Goal: Obtain resource: Download file/media

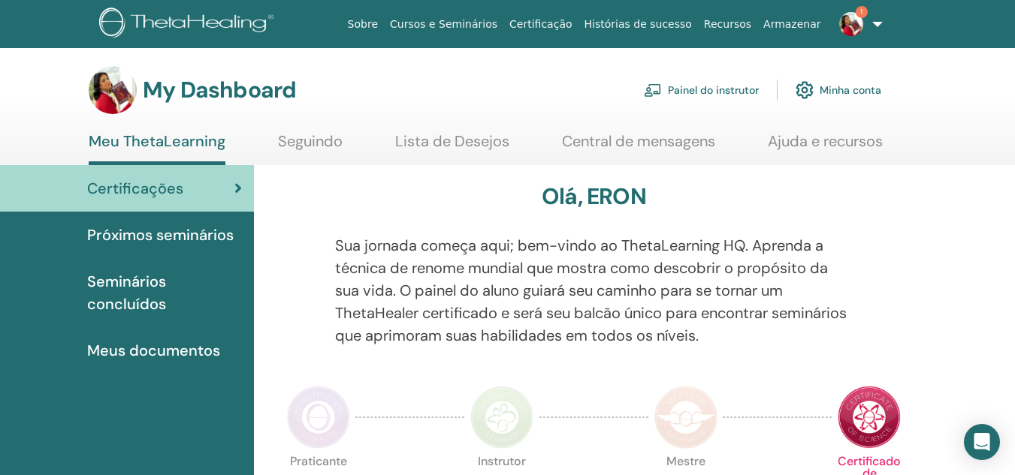
click at [717, 96] on link "Painel do instrutor" at bounding box center [701, 90] width 115 height 33
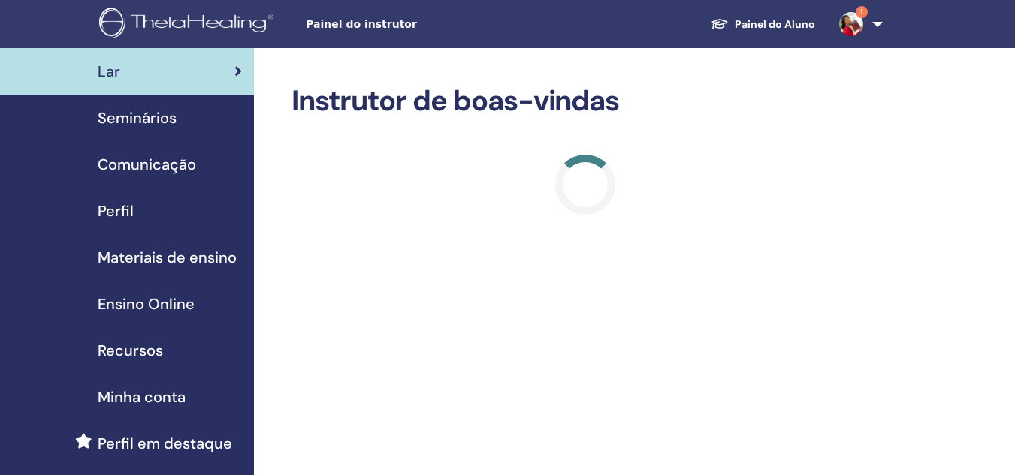
click at [127, 113] on span "Seminários" at bounding box center [137, 118] width 79 height 23
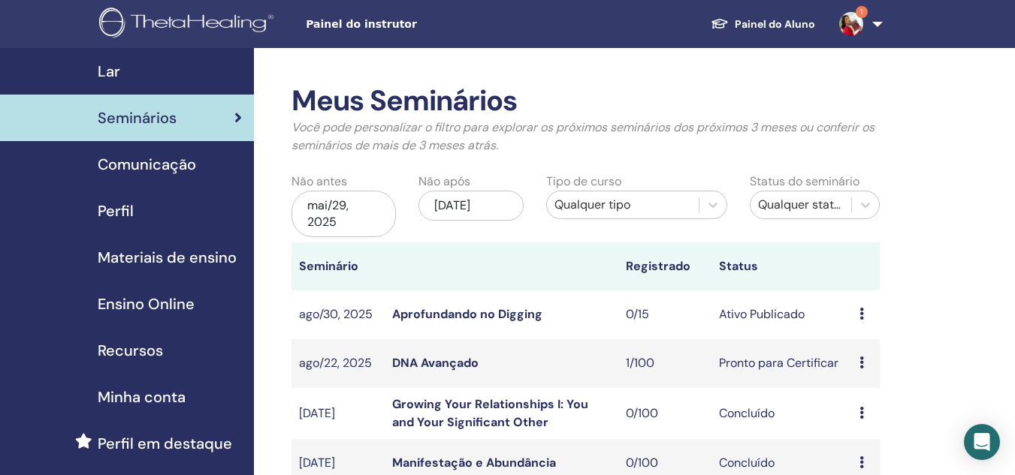
click at [178, 255] on span "Materiais de ensino" at bounding box center [167, 257] width 139 height 23
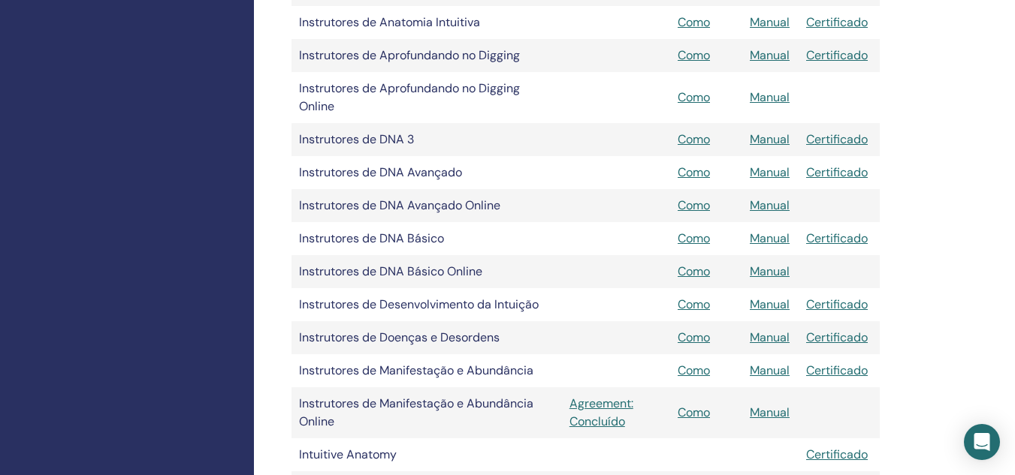
scroll to position [676, 0]
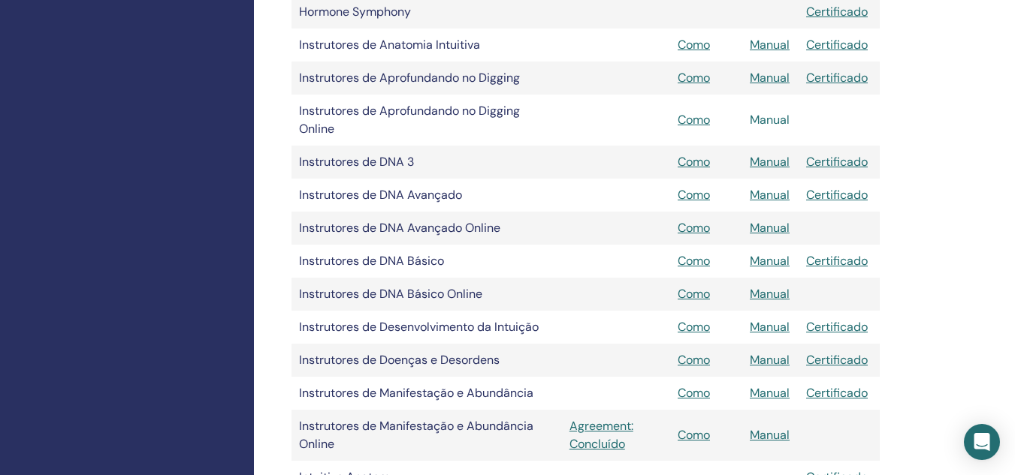
click at [768, 122] on link "Manual" at bounding box center [770, 120] width 40 height 16
